Goal: Transaction & Acquisition: Download file/media

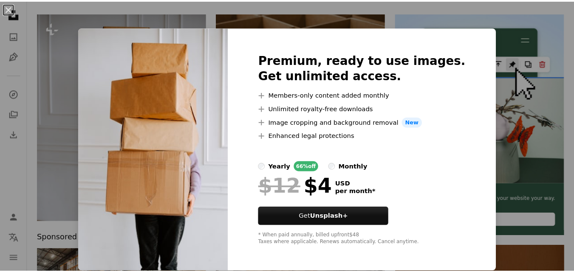
scroll to position [0, 250]
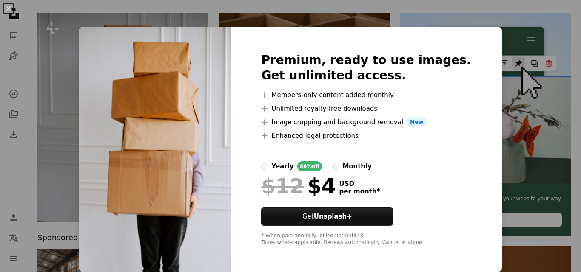
click at [527, 29] on div "An X shape Premium, ready to use images. Get unlimited access. A plus sign Memb…" at bounding box center [290, 136] width 581 height 272
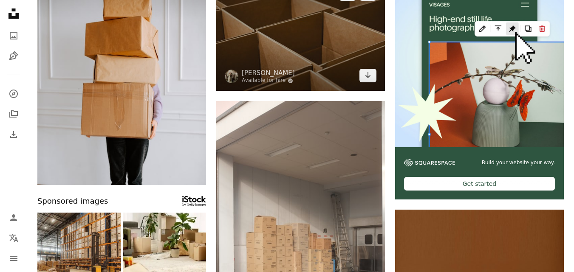
scroll to position [136, 0]
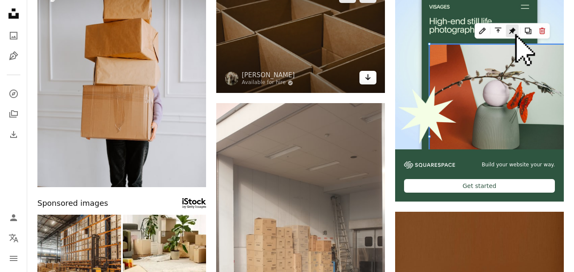
click at [366, 77] on icon "Arrow pointing down" at bounding box center [368, 77] width 7 height 10
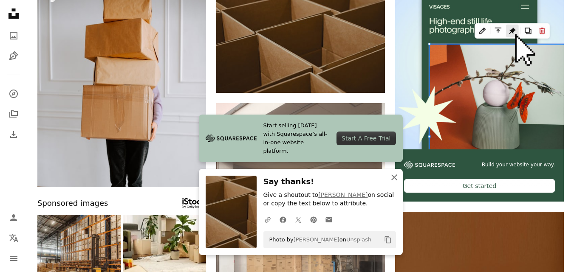
click at [391, 173] on icon "An X shape" at bounding box center [394, 178] width 10 height 10
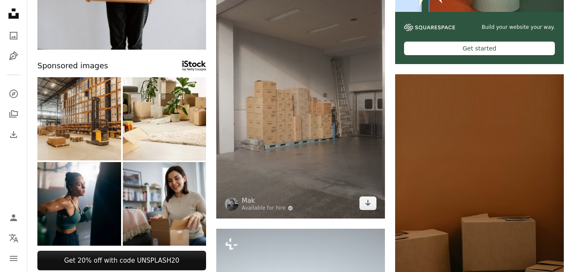
scroll to position [274, 0]
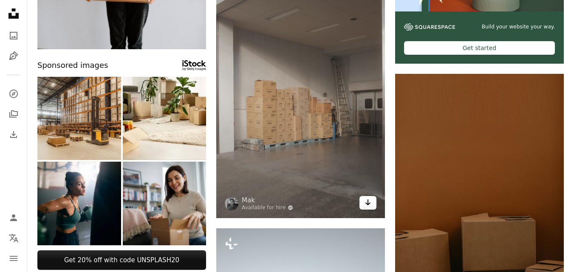
click at [372, 205] on link "Arrow pointing down" at bounding box center [368, 203] width 17 height 14
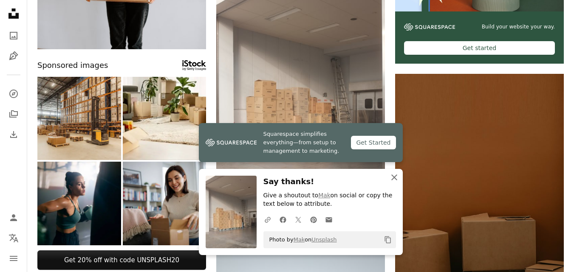
click at [392, 180] on icon "An X shape" at bounding box center [394, 178] width 10 height 10
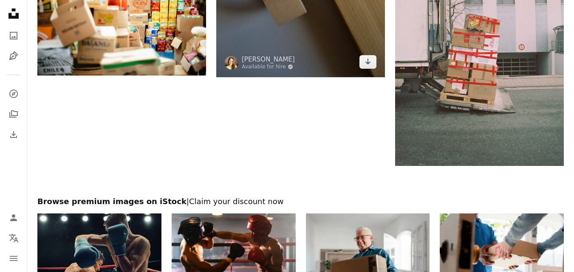
scroll to position [1491, 0]
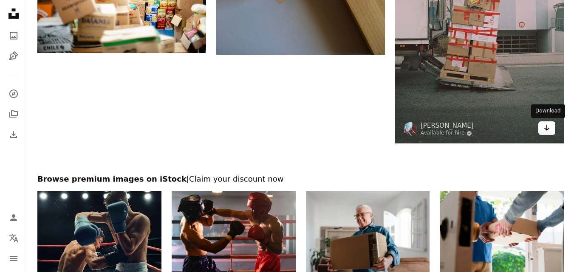
click at [549, 126] on icon "Arrow pointing down" at bounding box center [547, 128] width 7 height 10
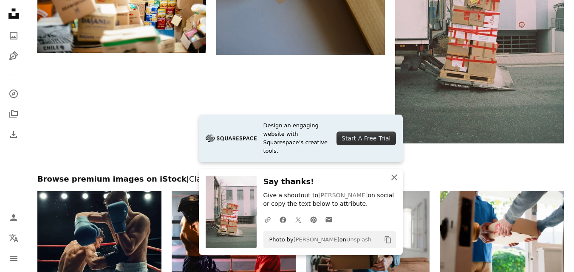
click at [393, 181] on icon "An X shape" at bounding box center [394, 178] width 10 height 10
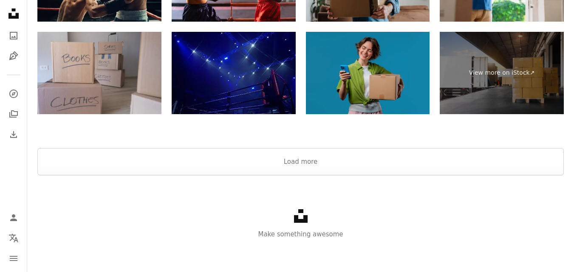
scroll to position [1744, 0]
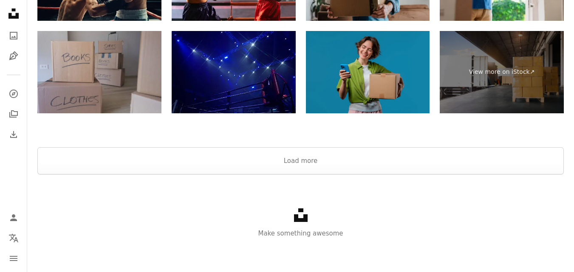
click at [127, 94] on img at bounding box center [99, 72] width 124 height 83
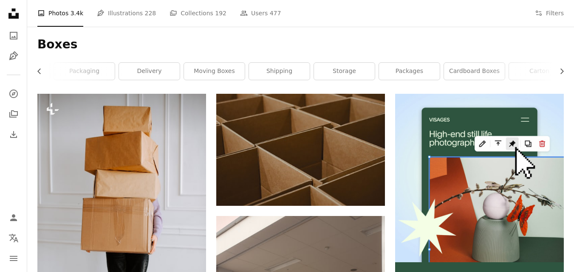
scroll to position [21, 0]
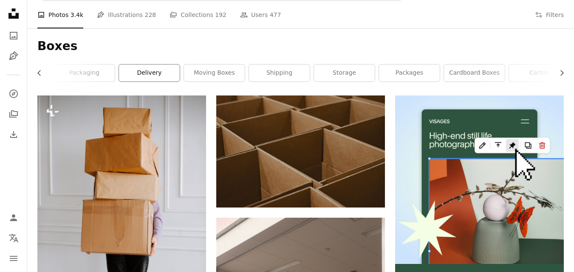
click at [167, 67] on link "delivery" at bounding box center [149, 73] width 61 height 17
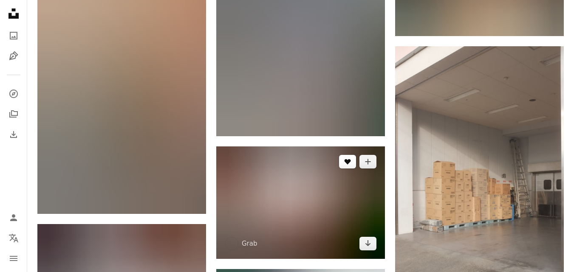
scroll to position [888, 0]
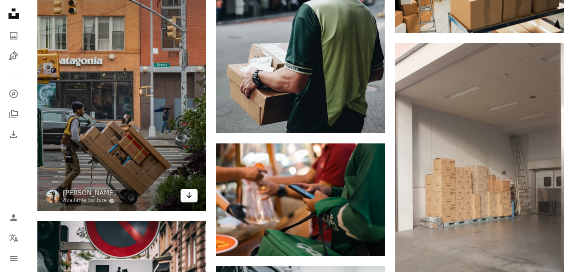
click at [187, 196] on icon "Arrow pointing down" at bounding box center [189, 195] width 7 height 10
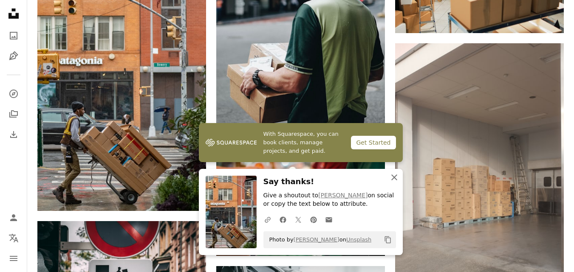
click at [391, 177] on icon "An X shape" at bounding box center [394, 178] width 10 height 10
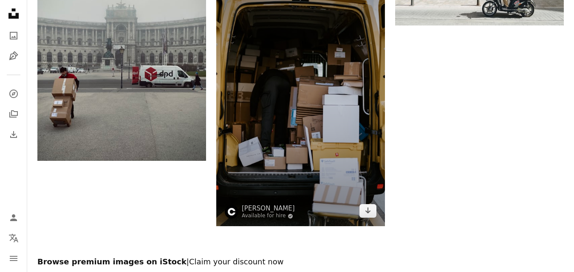
scroll to position [1298, 0]
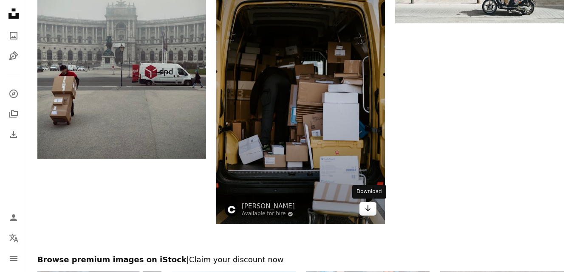
click at [363, 209] on link "Arrow pointing down" at bounding box center [368, 209] width 17 height 14
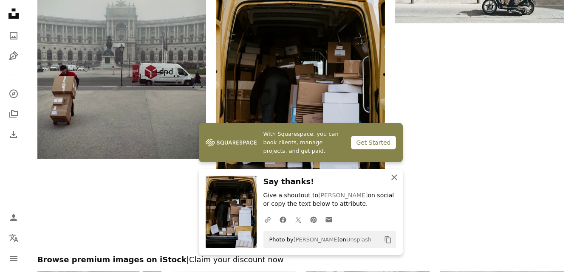
click at [393, 176] on icon "button" at bounding box center [394, 178] width 6 height 6
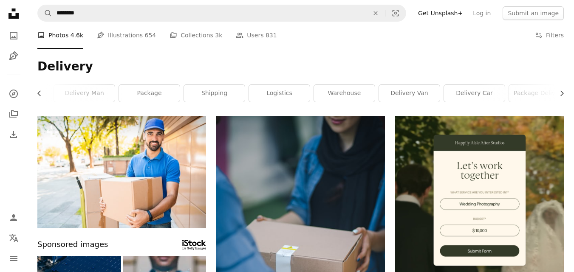
scroll to position [0, 0]
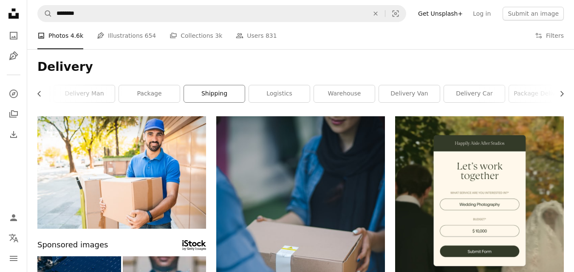
click at [216, 94] on link "shipping" at bounding box center [214, 93] width 61 height 17
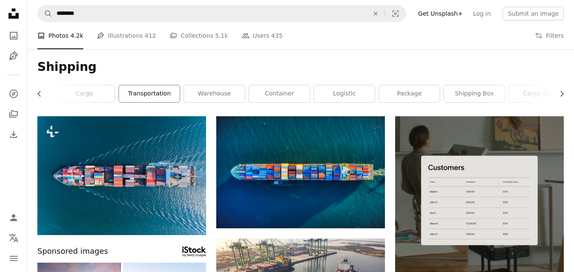
click at [162, 95] on link "transportation" at bounding box center [149, 93] width 61 height 17
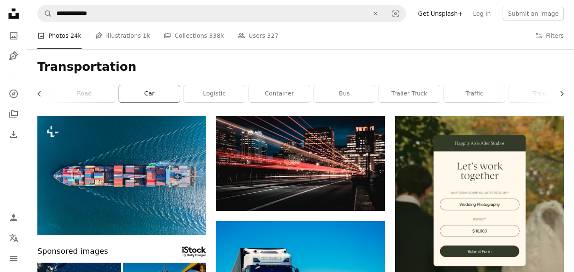
click at [162, 95] on link "car" at bounding box center [149, 93] width 61 height 17
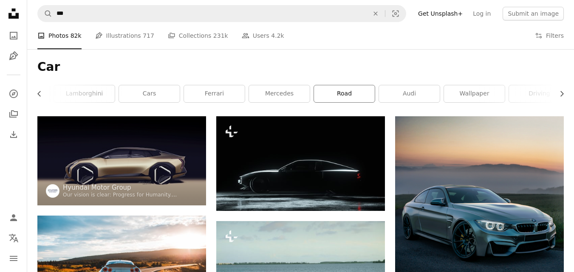
click at [355, 94] on link "road" at bounding box center [344, 93] width 61 height 17
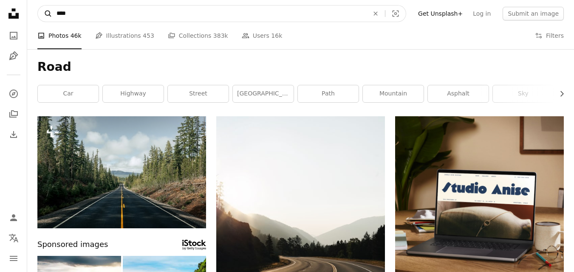
click at [49, 14] on icon "A magnifying glass" at bounding box center [45, 13] width 14 height 9
click at [65, 14] on input "****" at bounding box center [209, 14] width 314 height 16
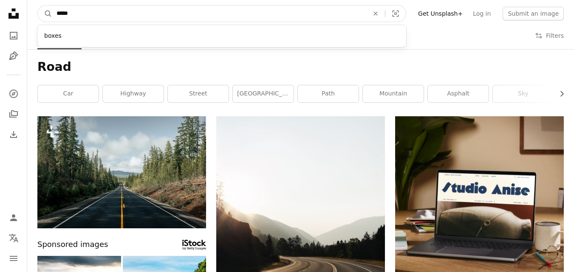
type input "*****"
click at [38, 6] on button "A magnifying glass" at bounding box center [45, 14] width 14 height 16
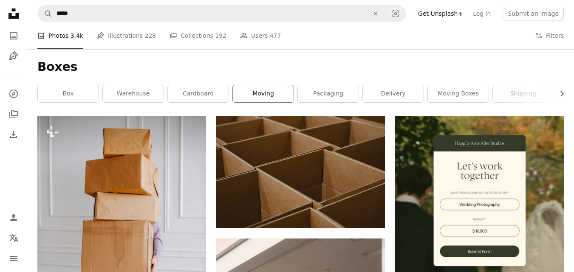
click at [271, 100] on link "moving" at bounding box center [263, 93] width 61 height 17
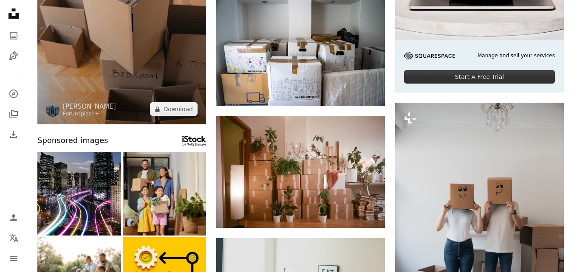
scroll to position [246, 0]
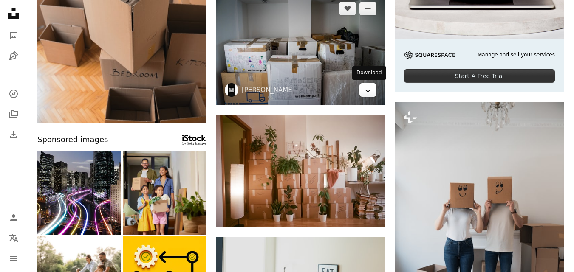
click at [372, 90] on link "Arrow pointing down" at bounding box center [368, 90] width 17 height 14
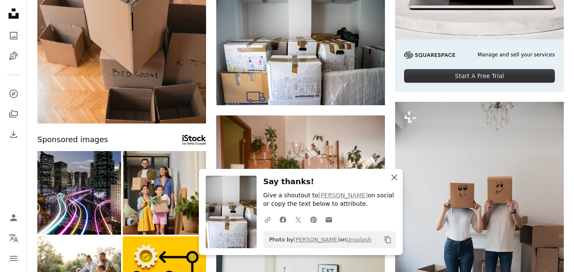
click at [394, 179] on icon "An X shape" at bounding box center [394, 178] width 10 height 10
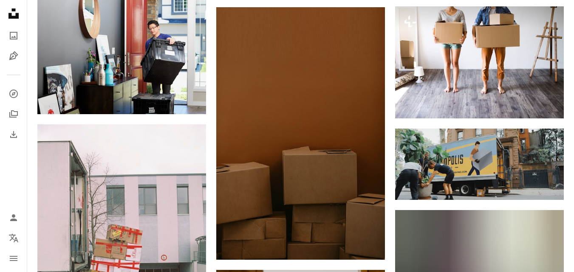
scroll to position [605, 0]
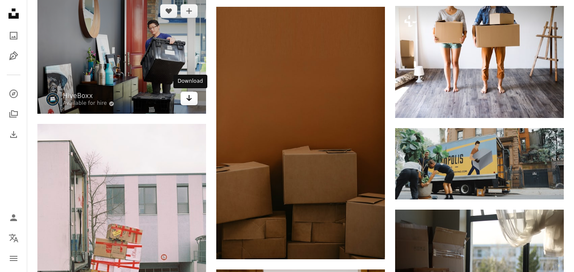
click at [189, 102] on icon "Arrow pointing down" at bounding box center [189, 98] width 7 height 10
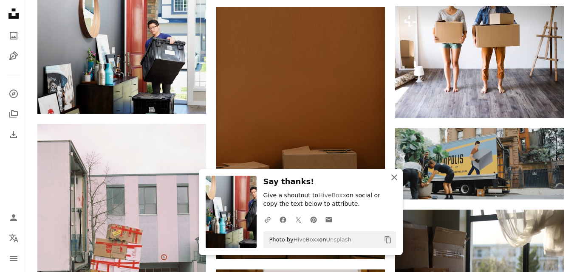
click at [397, 179] on icon "An X shape" at bounding box center [394, 178] width 10 height 10
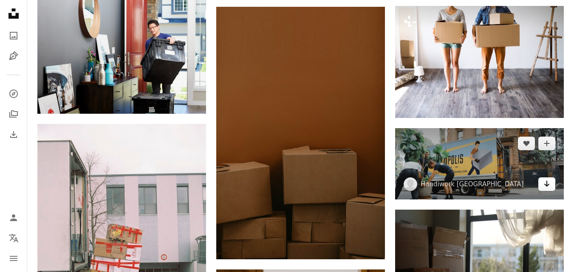
click at [549, 184] on icon "Download" at bounding box center [548, 184] width 6 height 6
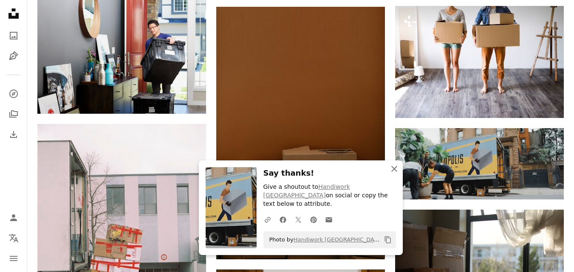
click at [394, 173] on icon "An X shape" at bounding box center [394, 169] width 10 height 10
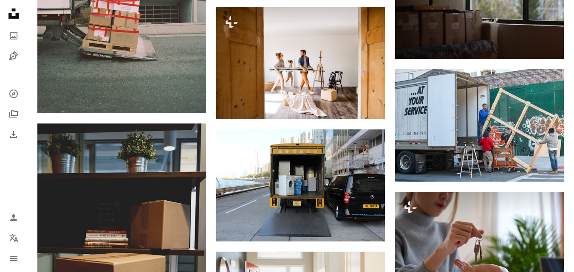
scroll to position [868, 0]
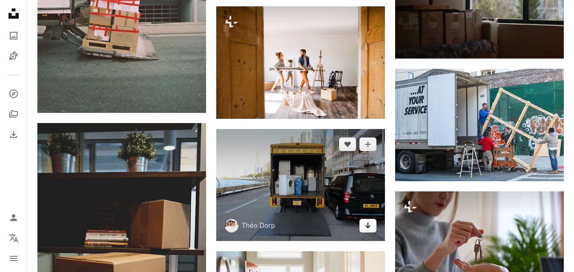
click at [366, 230] on icon "Arrow pointing down" at bounding box center [368, 226] width 7 height 10
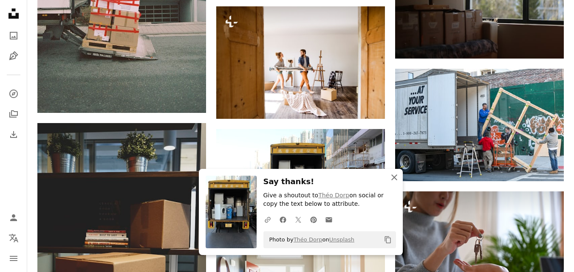
click at [395, 175] on icon "An X shape" at bounding box center [394, 178] width 10 height 10
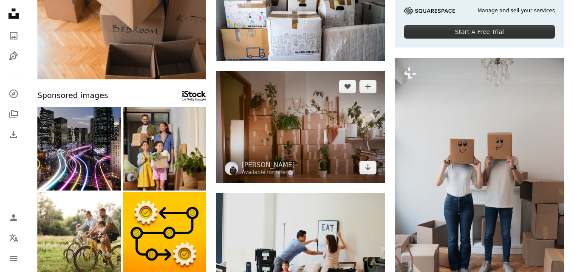
scroll to position [0, 0]
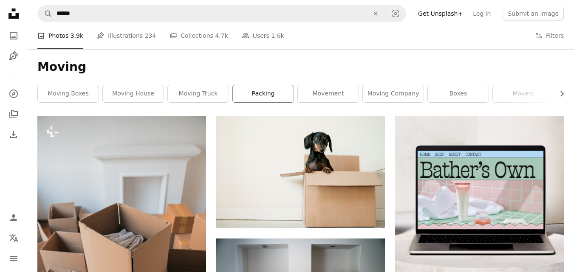
click at [270, 96] on link "packing" at bounding box center [263, 93] width 61 height 17
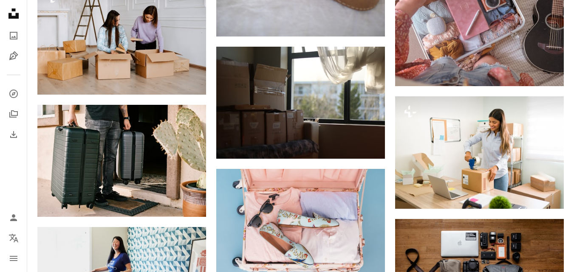
scroll to position [786, 0]
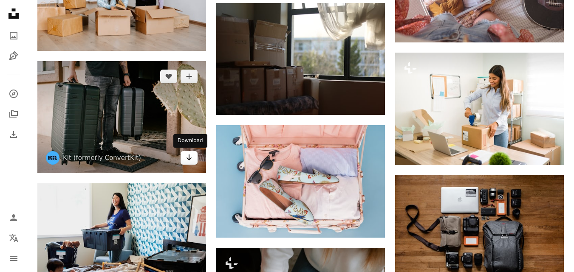
click at [185, 157] on link "Arrow pointing down" at bounding box center [189, 158] width 17 height 14
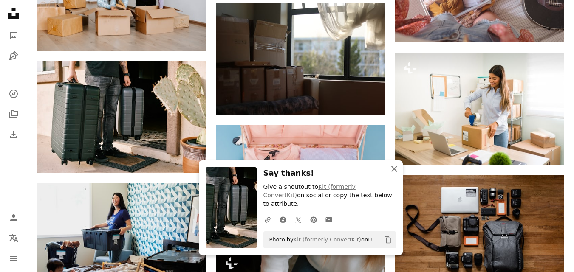
click at [395, 172] on icon "button" at bounding box center [394, 169] width 6 height 6
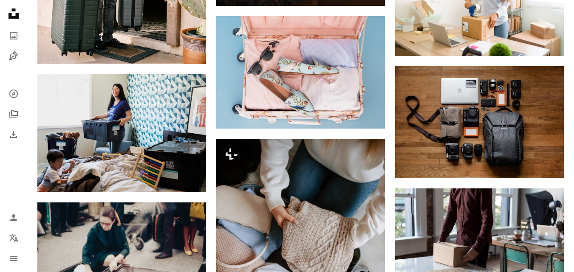
scroll to position [907, 0]
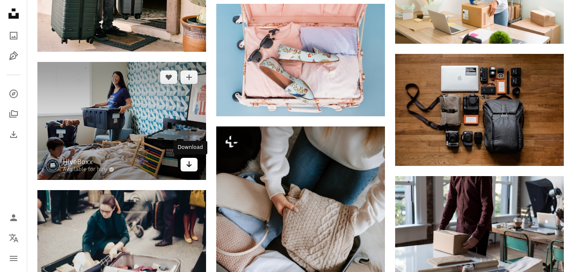
click at [190, 164] on icon "Download" at bounding box center [190, 165] width 6 height 6
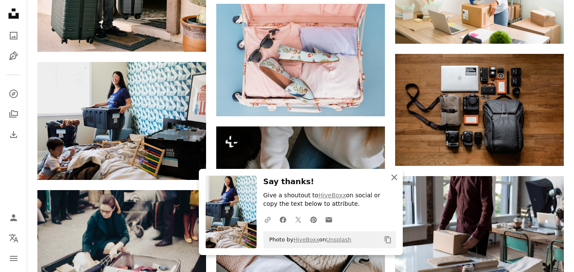
click at [394, 178] on icon "button" at bounding box center [394, 178] width 6 height 6
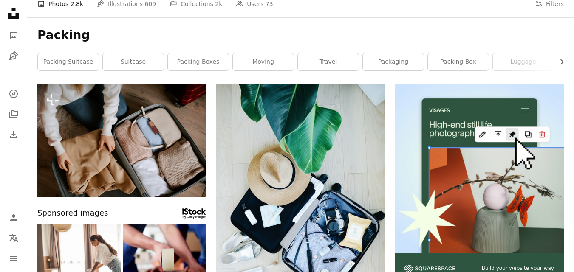
scroll to position [0, 0]
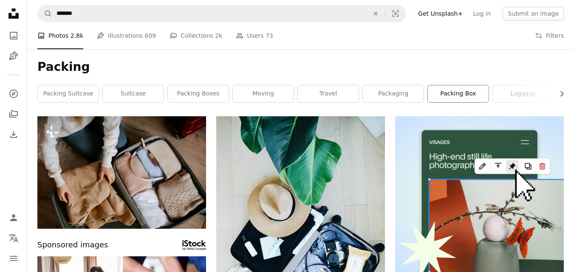
click at [460, 101] on link "packing box" at bounding box center [458, 93] width 61 height 17
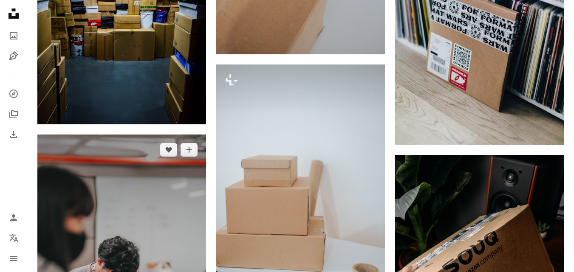
scroll to position [701, 0]
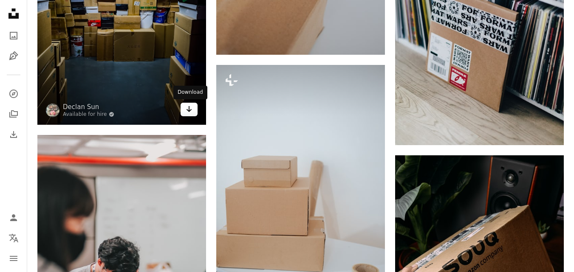
click at [191, 110] on icon "Download" at bounding box center [190, 109] width 6 height 6
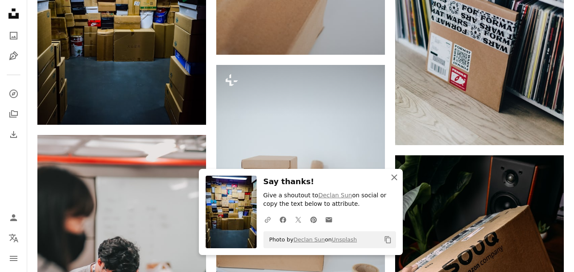
click at [394, 184] on button "An X shape Close" at bounding box center [394, 177] width 17 height 17
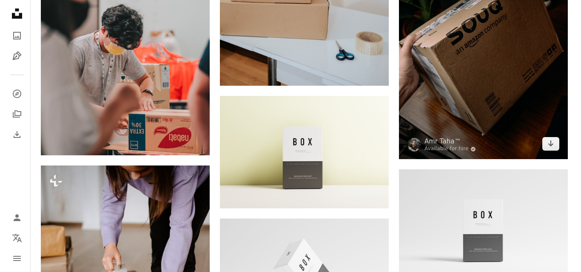
scroll to position [933, 0]
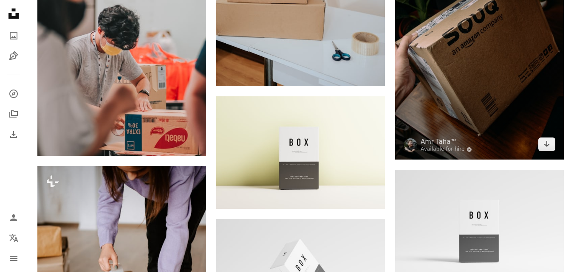
click at [513, 27] on img at bounding box center [479, 41] width 169 height 237
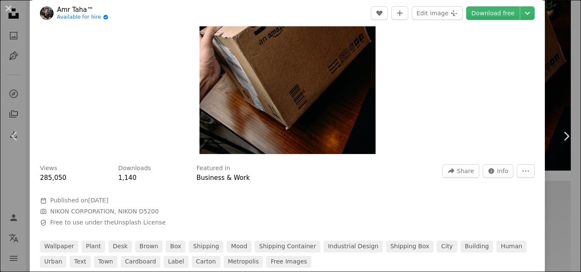
scroll to position [90, 0]
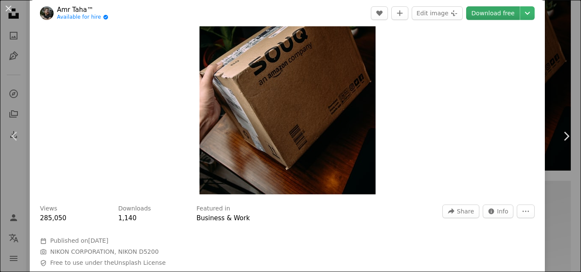
click at [492, 11] on link "Download free" at bounding box center [493, 13] width 54 height 14
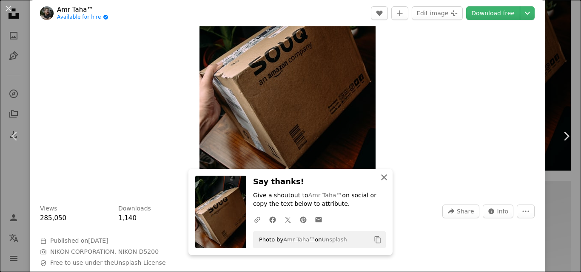
click at [382, 175] on icon "An X shape" at bounding box center [384, 178] width 10 height 10
